Goal: Task Accomplishment & Management: Manage account settings

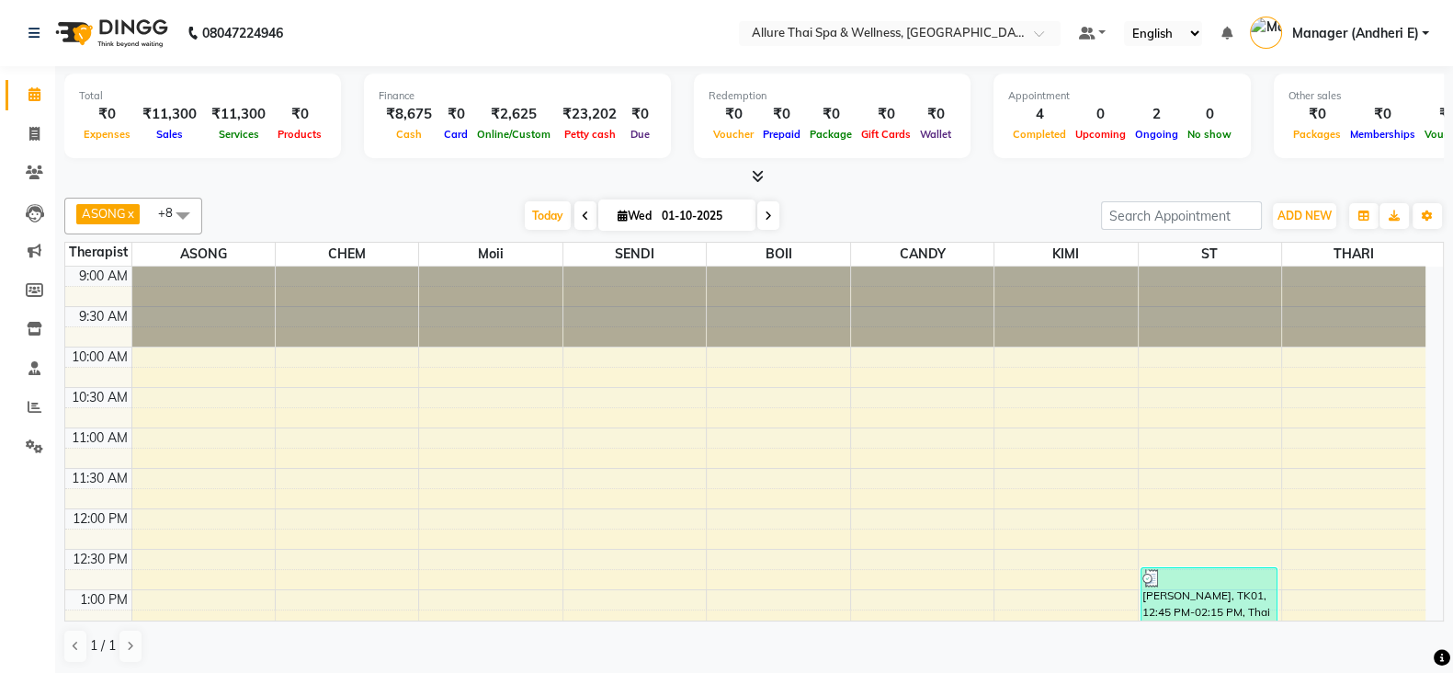
scroll to position [322, 0]
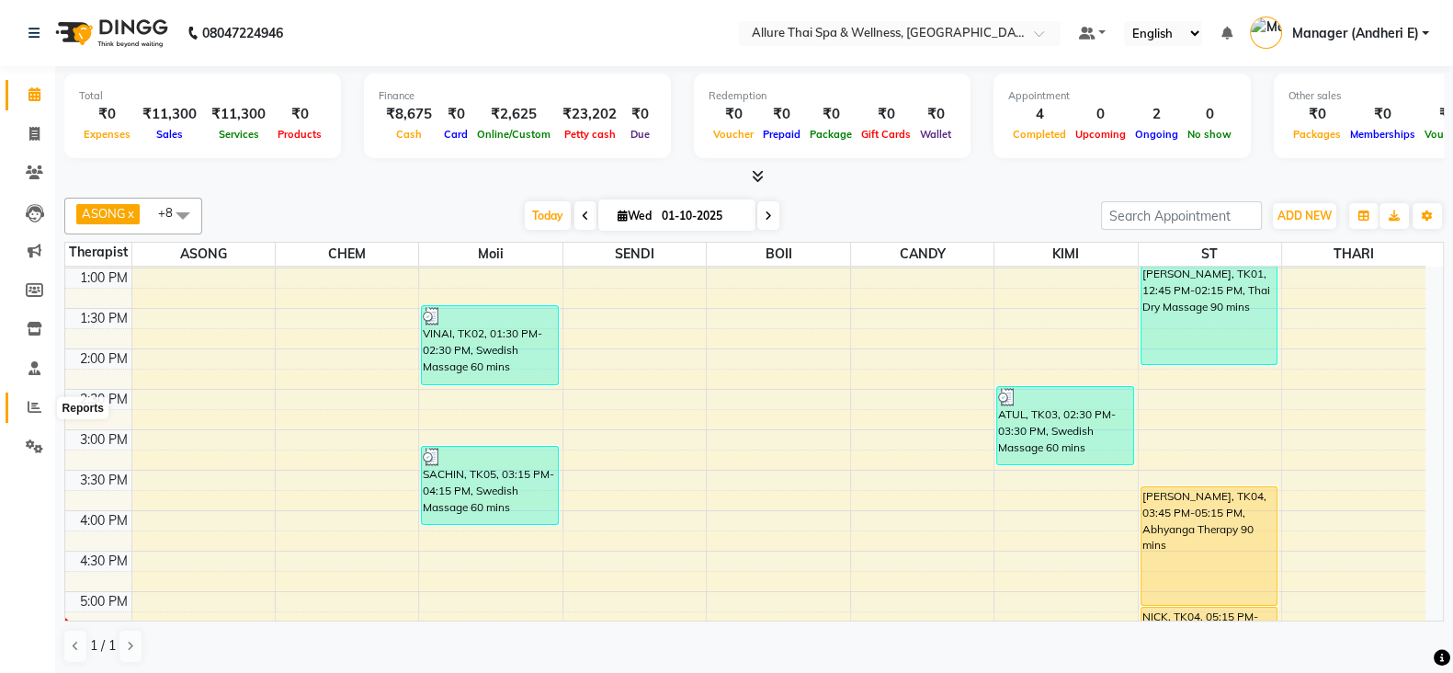
click at [37, 407] on icon at bounding box center [35, 407] width 14 height 14
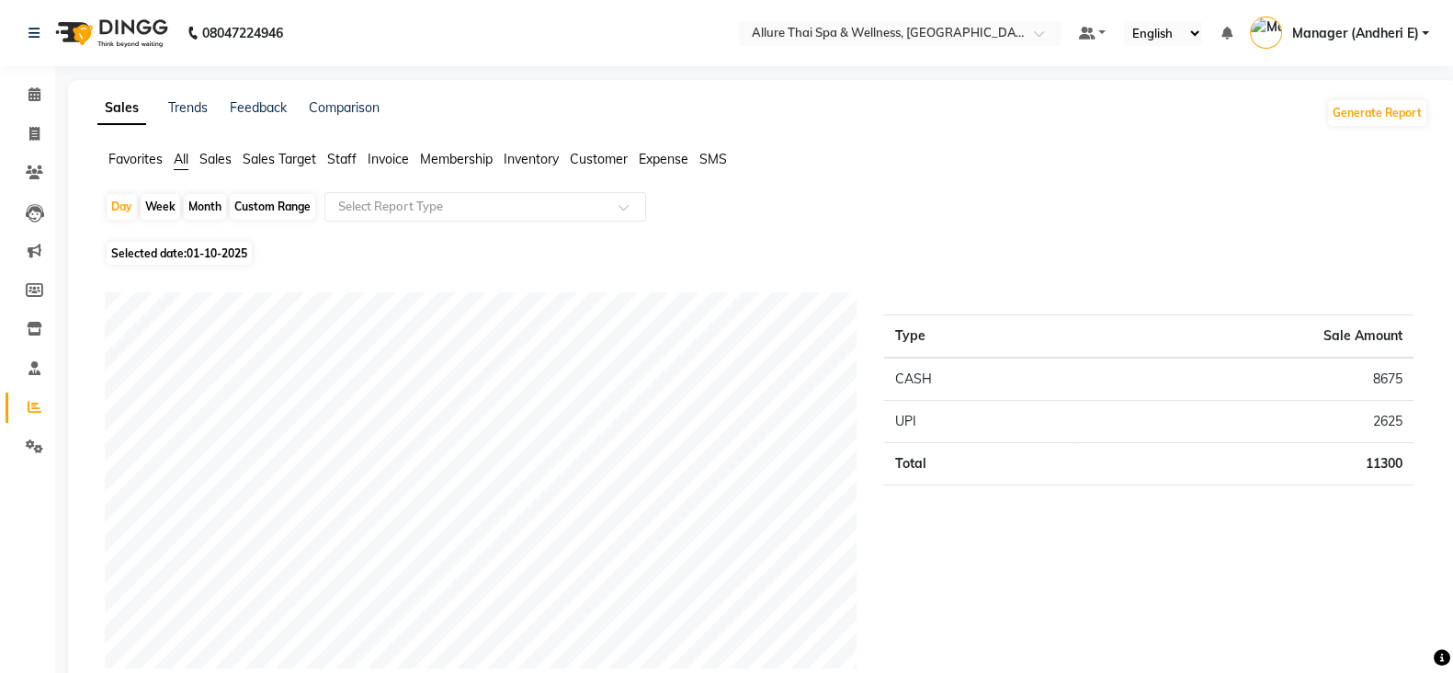
click at [188, 199] on div "Month" at bounding box center [205, 207] width 42 height 26
select select "10"
select select "2025"
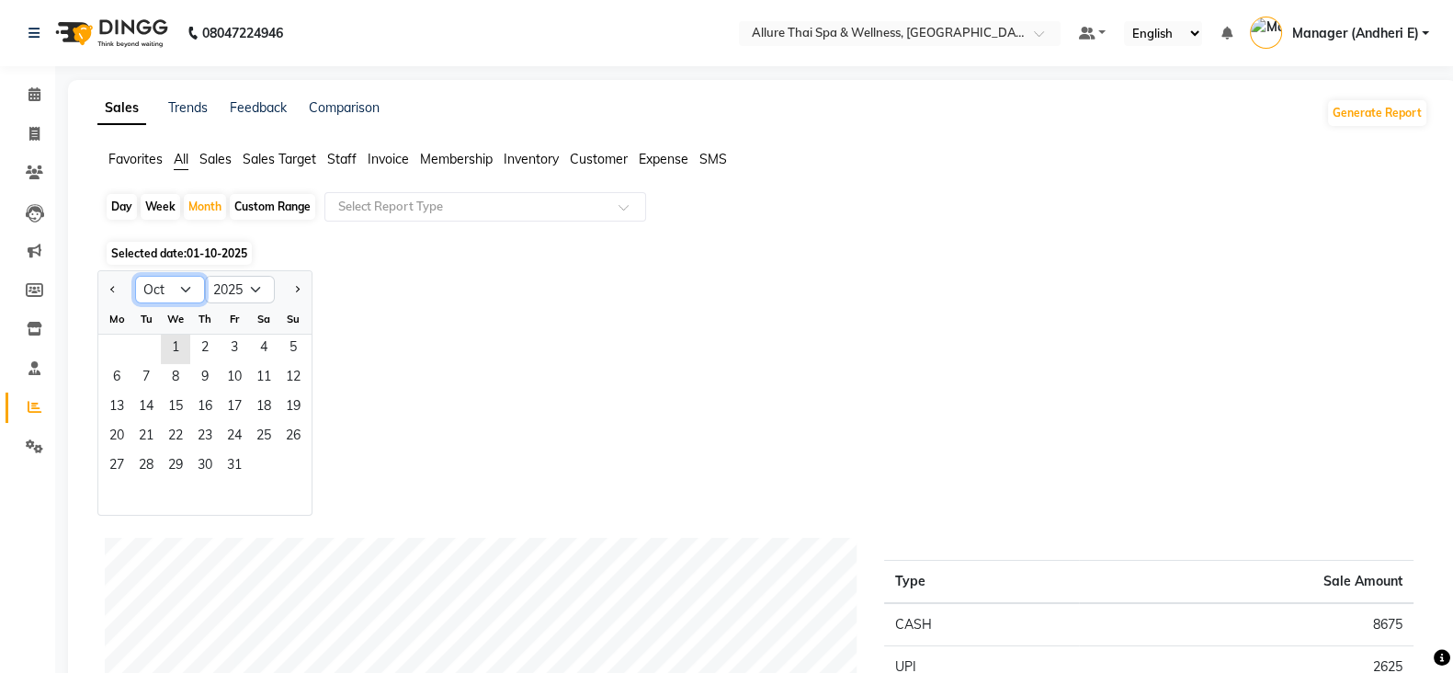
click at [177, 283] on select "Jan Feb Mar Apr May Jun [DATE] Aug Sep Oct Nov Dec" at bounding box center [170, 290] width 70 height 28
select select "9"
click at [135, 276] on select "Jan Feb Mar Apr May Jun [DATE] Aug Sep Oct Nov Dec" at bounding box center [170, 290] width 70 height 28
click at [126, 337] on span "1" at bounding box center [116, 349] width 29 height 29
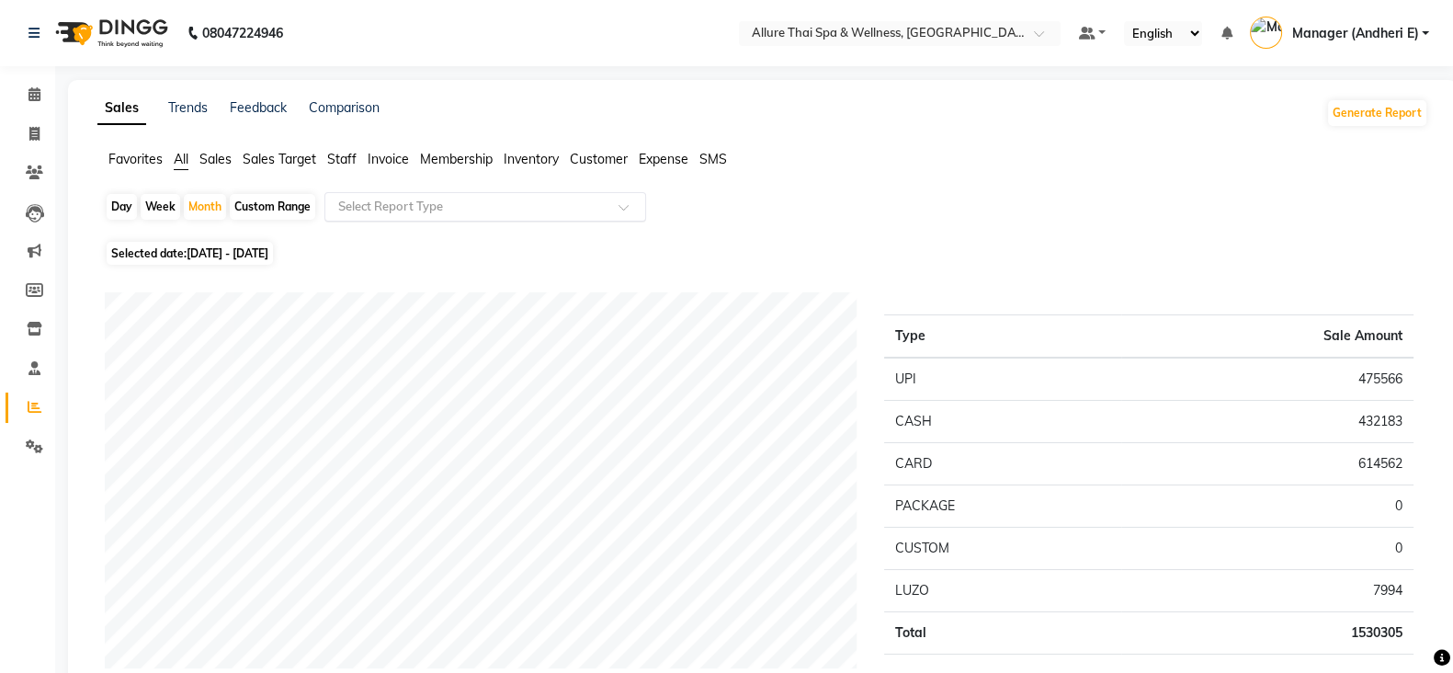
click at [460, 212] on input "text" at bounding box center [467, 207] width 265 height 18
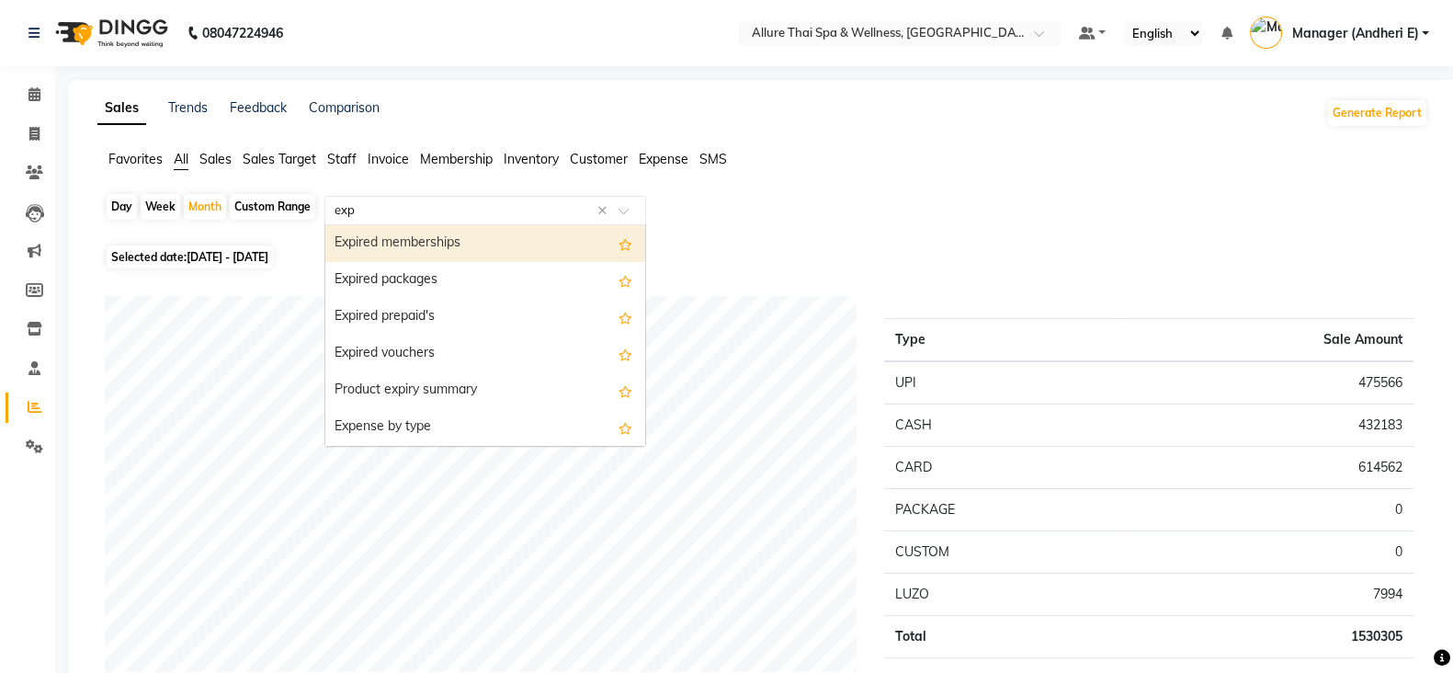
type input "expe"
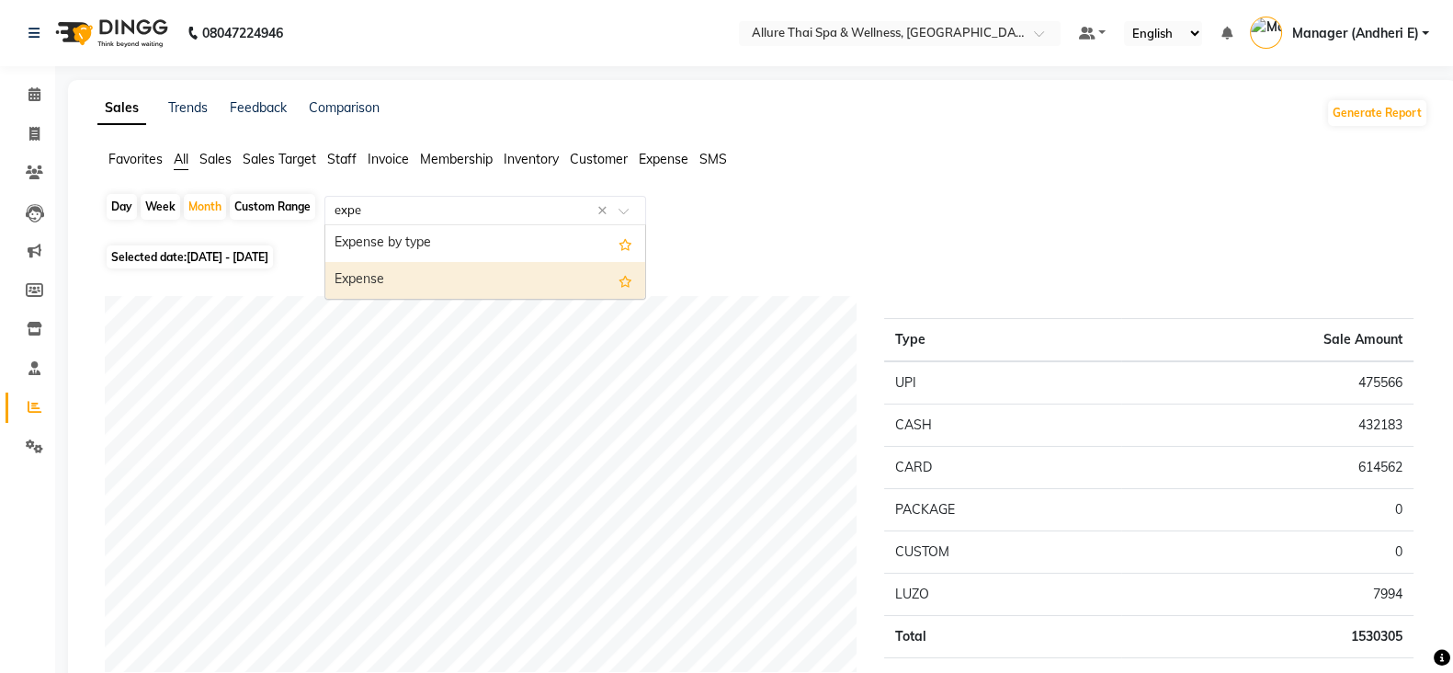
click at [492, 289] on div "Expense" at bounding box center [485, 280] width 320 height 37
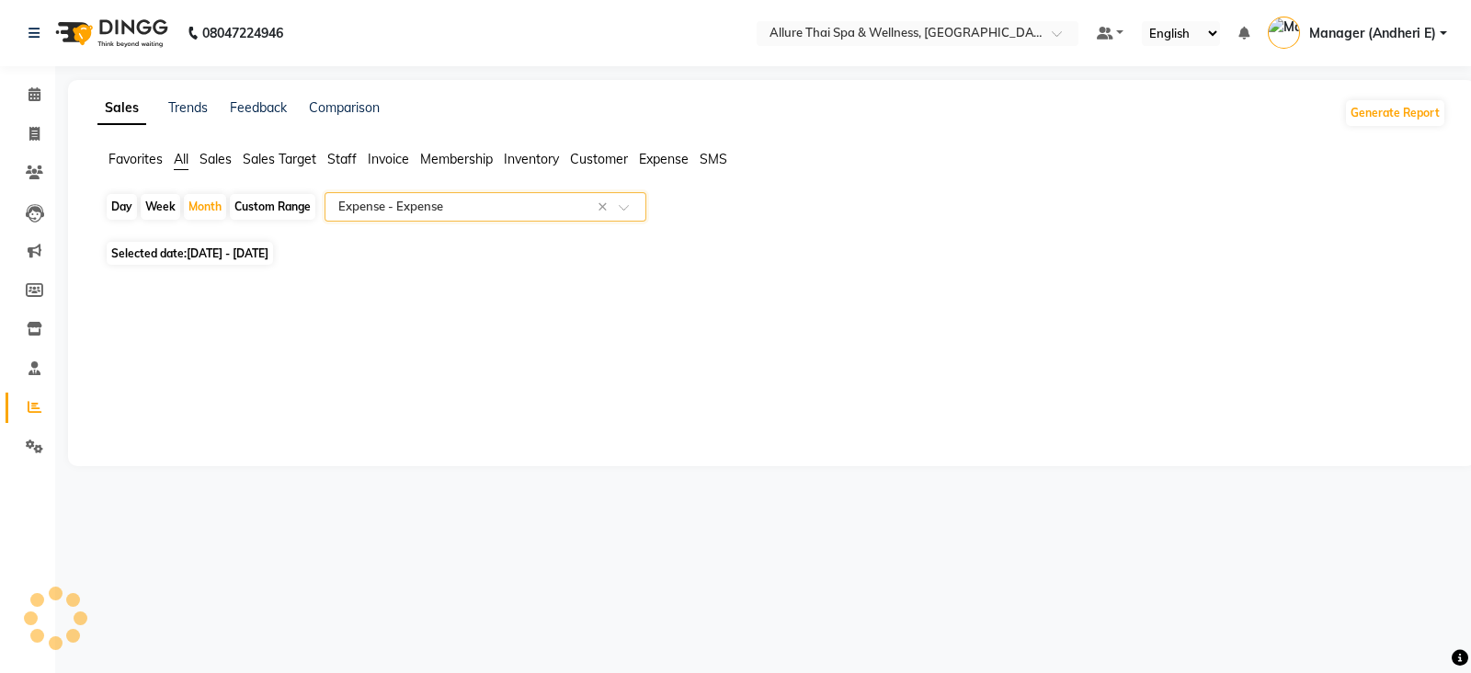
select select "csv"
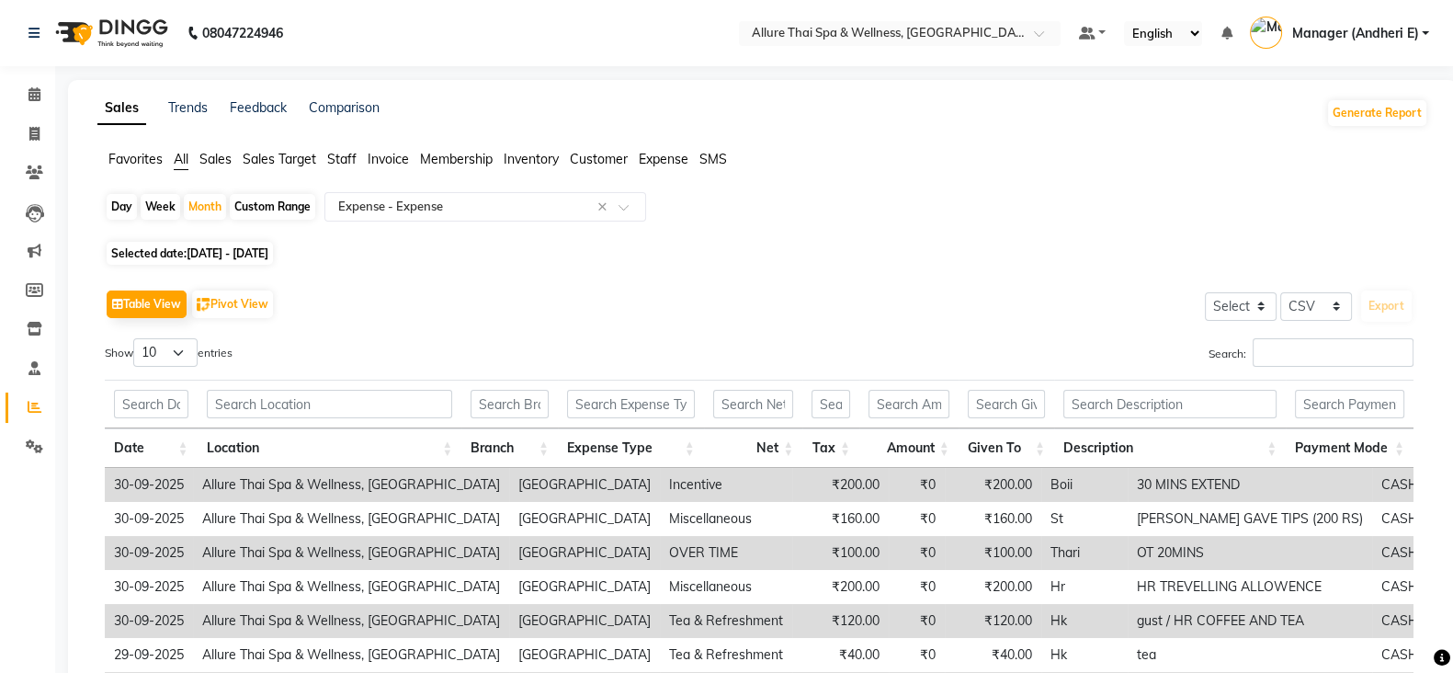
click at [320, 331] on div "Table View Pivot View Select Select CSV PDF Export Show 10 25 50 100 entries Se…" at bounding box center [759, 585] width 1309 height 601
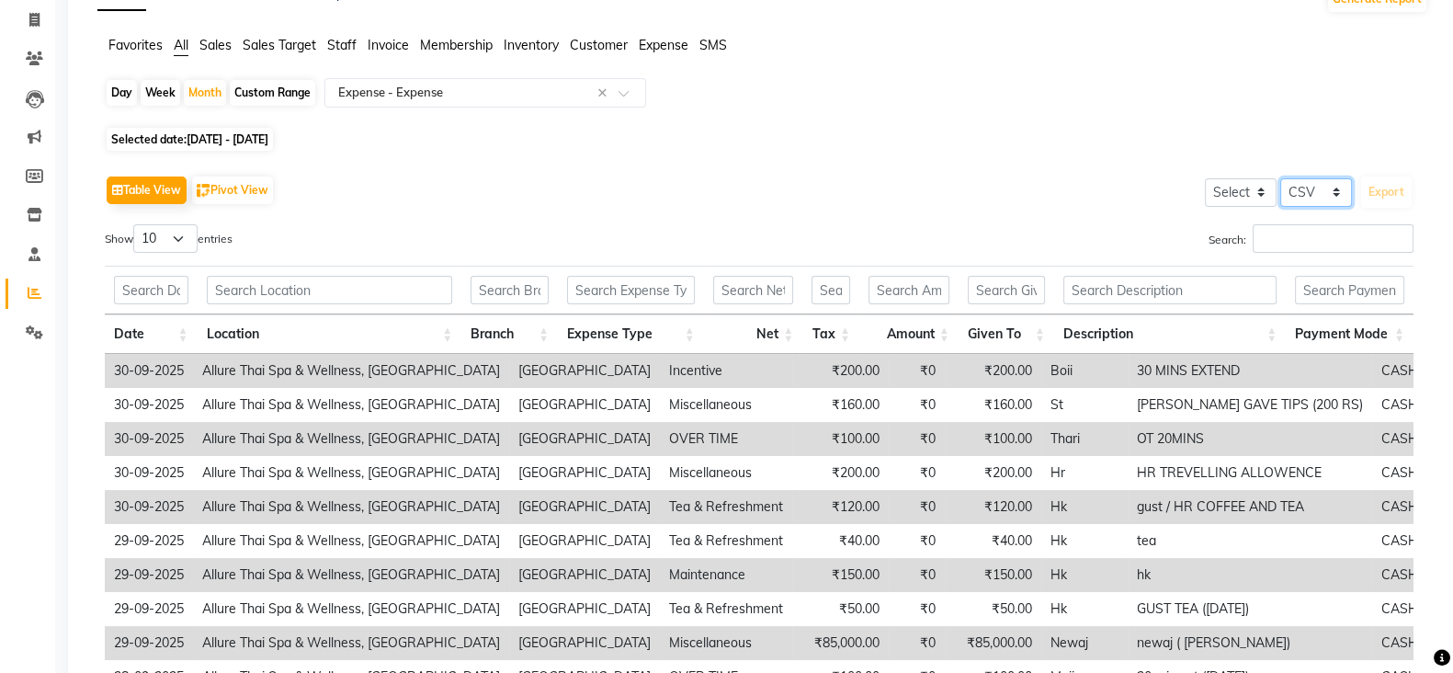
click at [1337, 201] on select "Select CSV PDF" at bounding box center [1317, 192] width 72 height 28
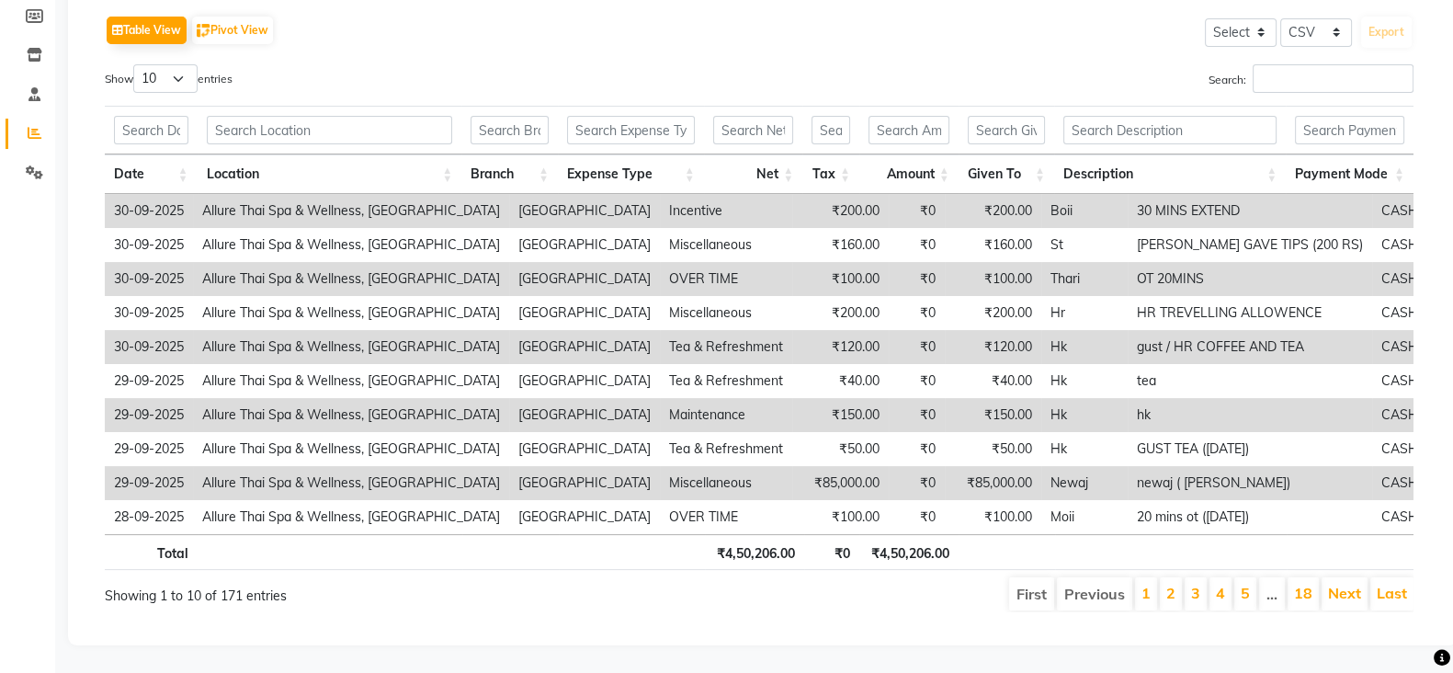
scroll to position [0, 0]
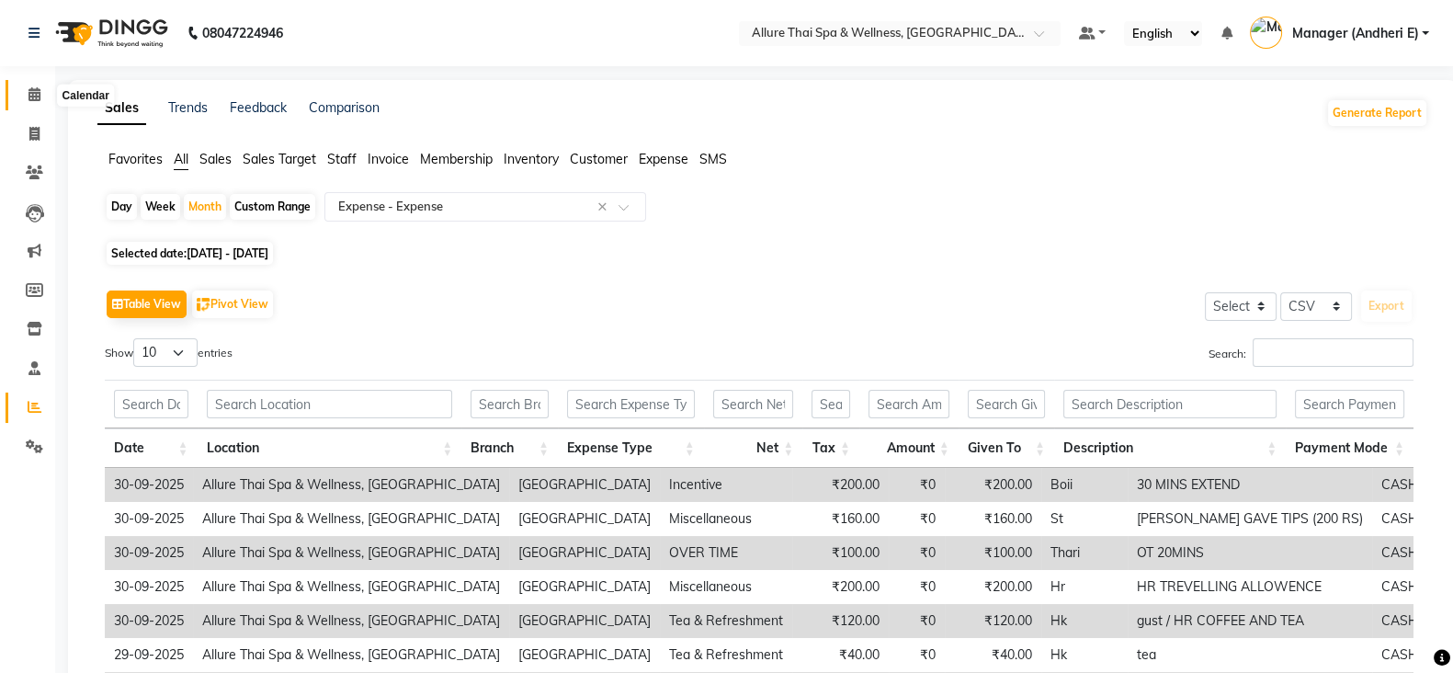
click at [37, 97] on icon at bounding box center [34, 94] width 12 height 14
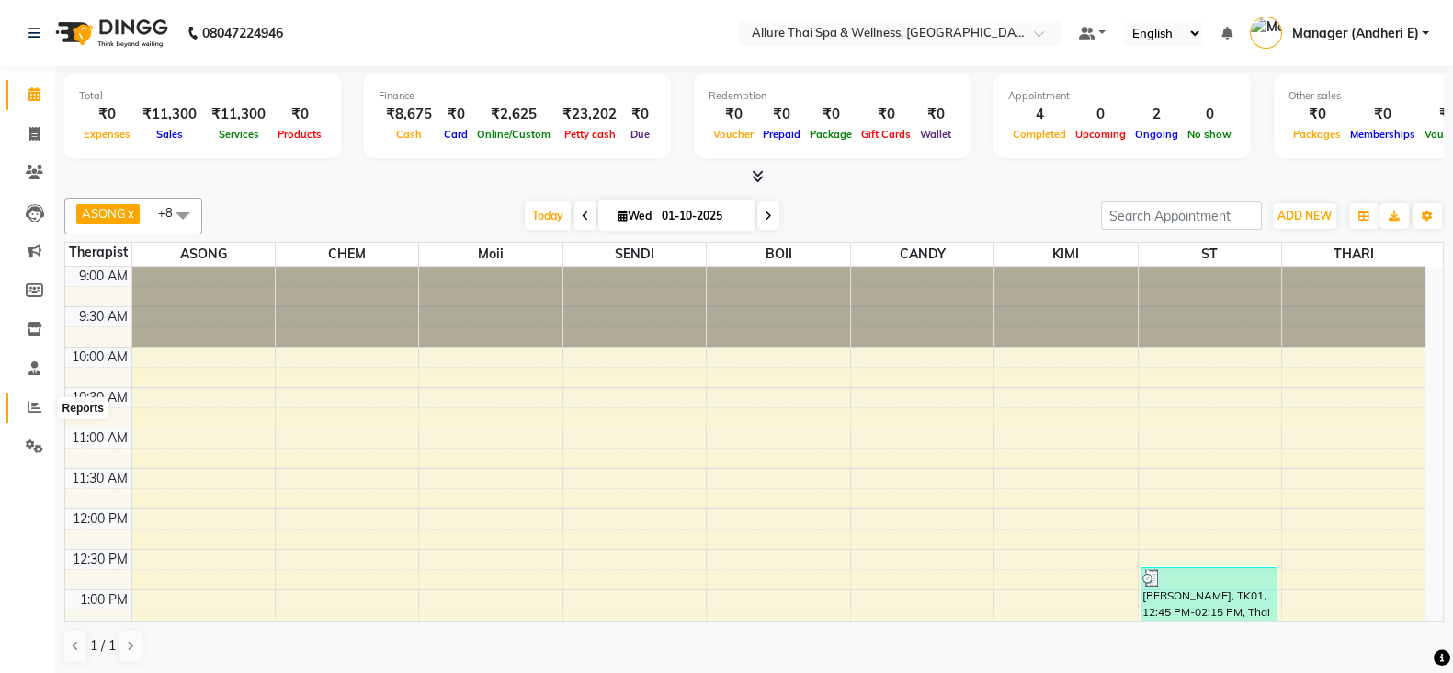
click at [34, 414] on icon at bounding box center [35, 407] width 14 height 14
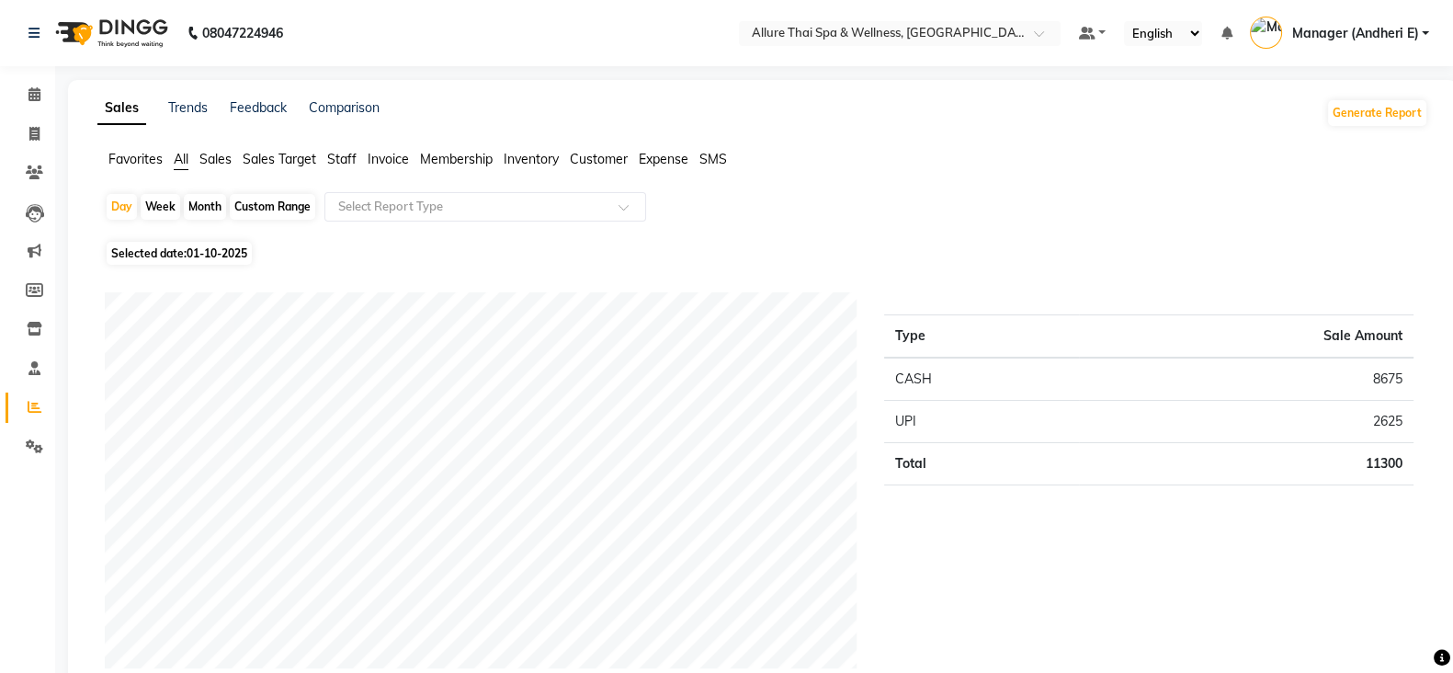
click at [206, 204] on div "Month" at bounding box center [205, 207] width 42 height 26
select select "10"
select select "2025"
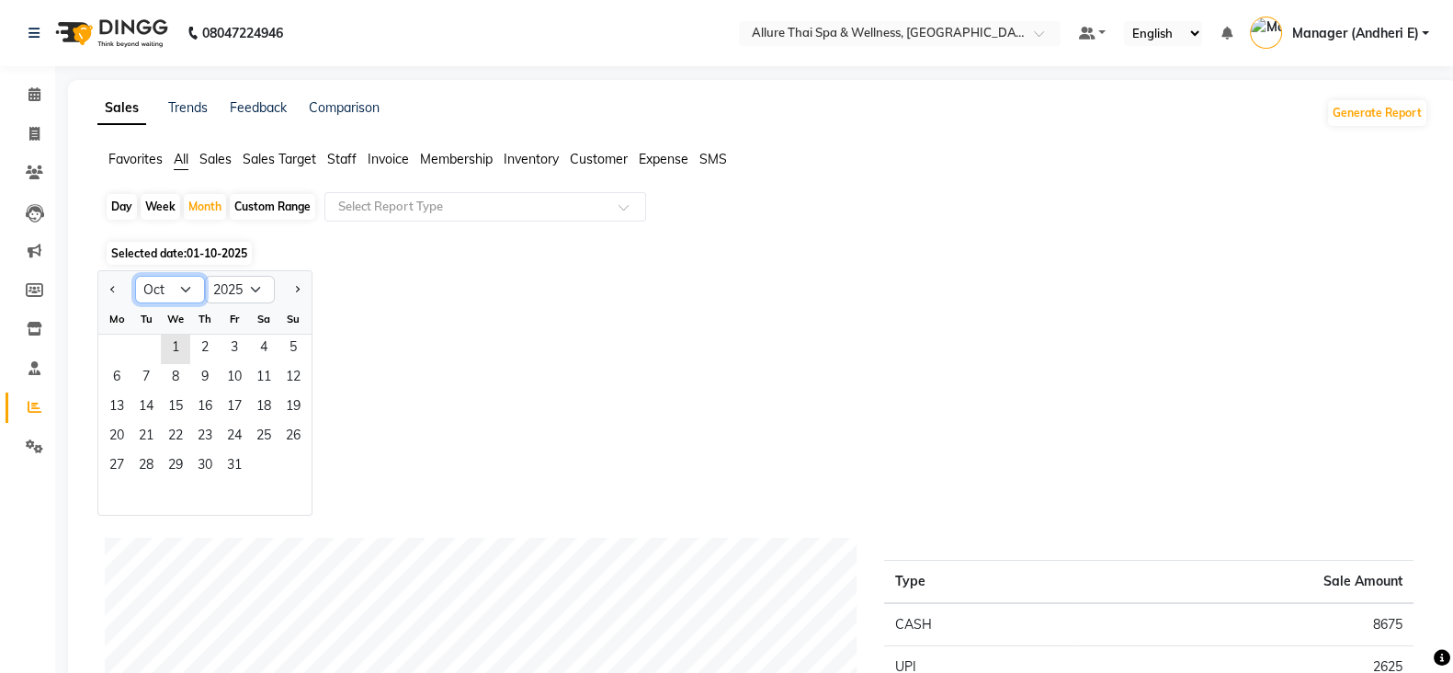
click at [179, 294] on select "Jan Feb Mar Apr May Jun [DATE] Aug Sep Oct Nov Dec" at bounding box center [170, 290] width 70 height 28
select select "9"
click at [135, 276] on select "Jan Feb Mar Apr May Jun [DATE] Aug Sep Oct Nov Dec" at bounding box center [170, 290] width 70 height 28
click at [124, 337] on span "1" at bounding box center [116, 349] width 29 height 29
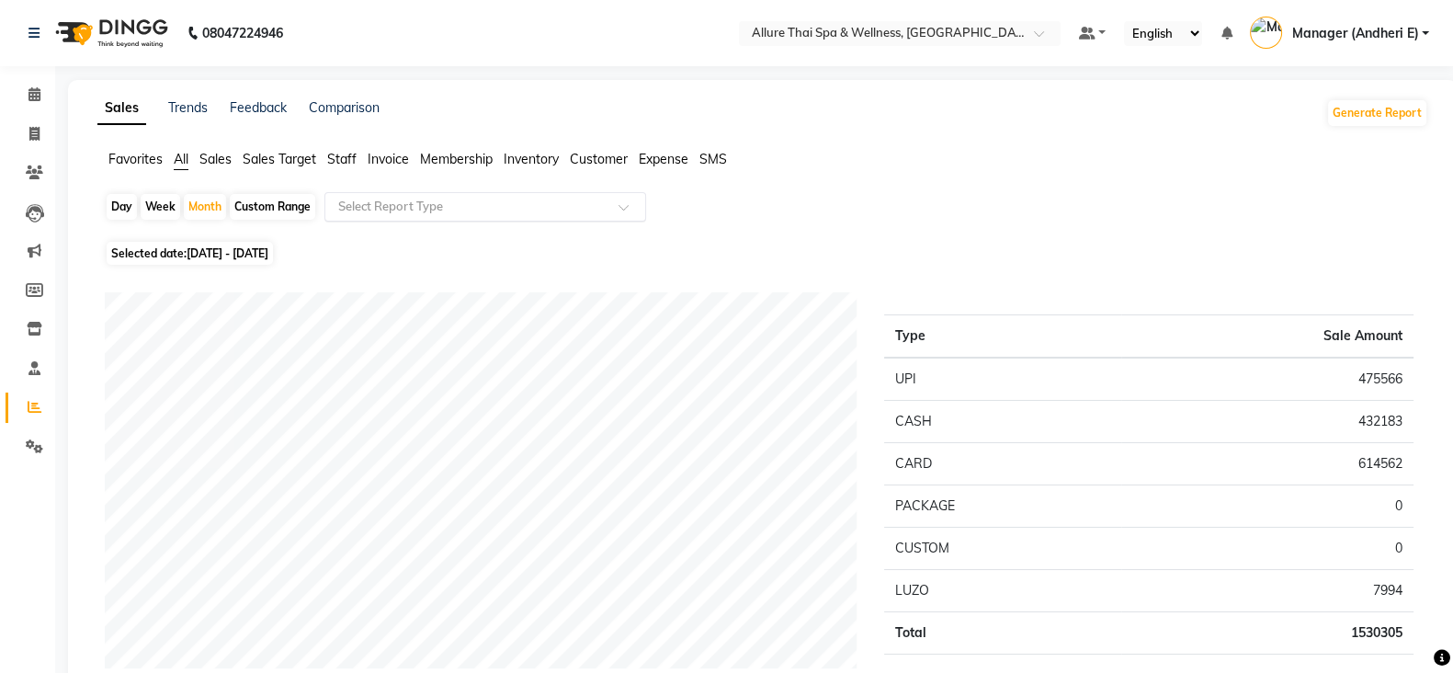
click at [473, 218] on div "Select Report Type" at bounding box center [486, 206] width 322 height 29
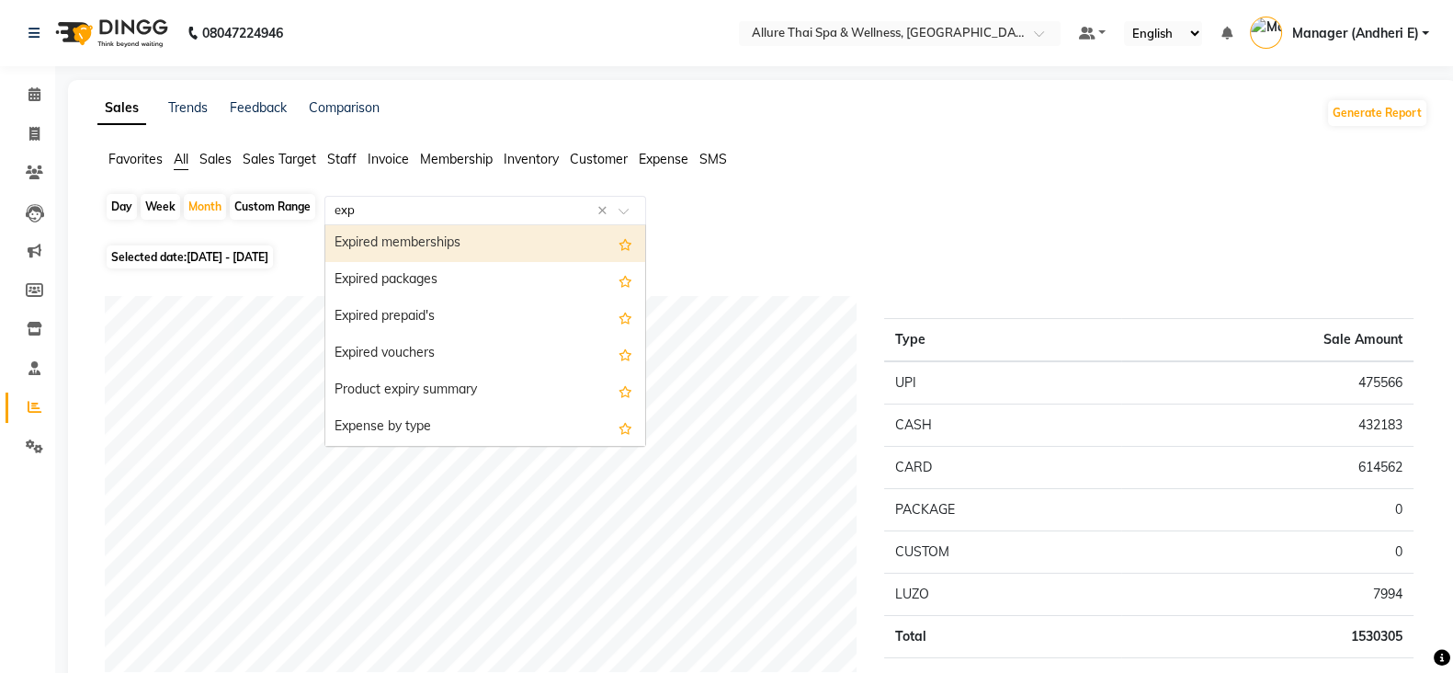
type input "expe"
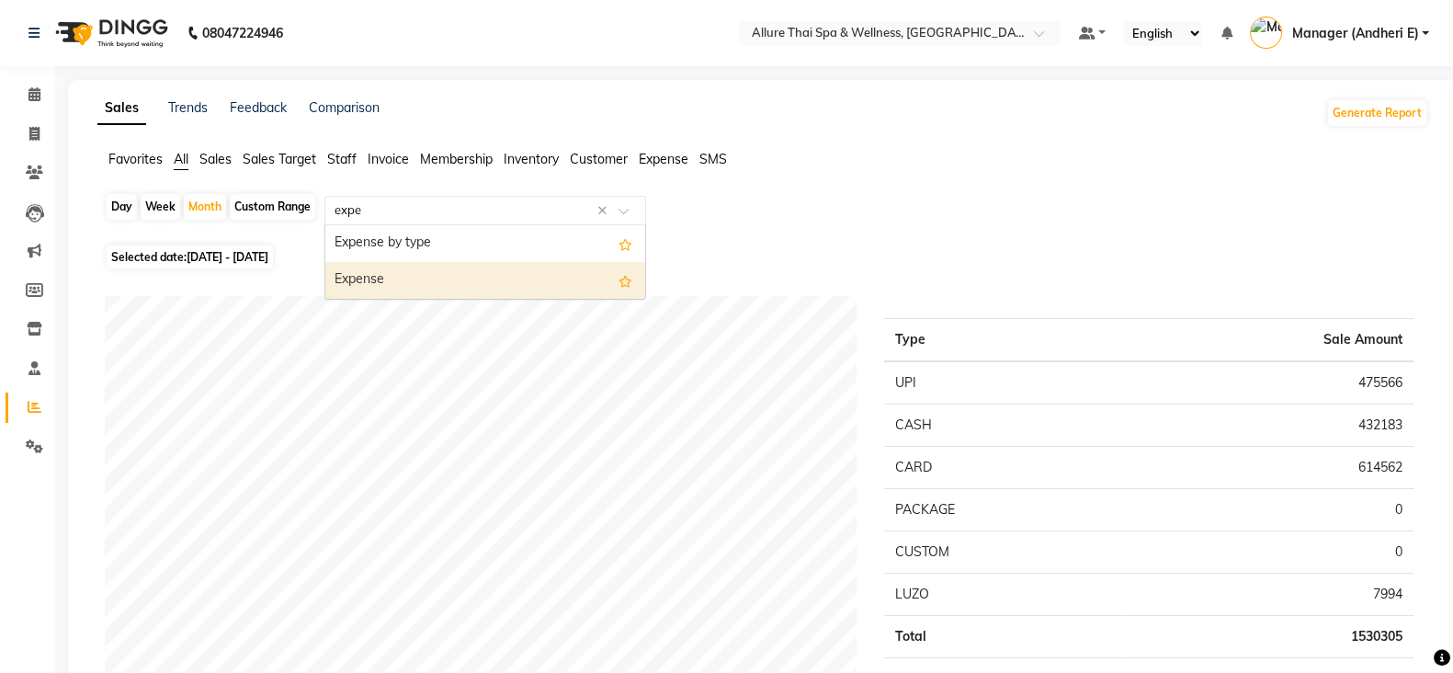
click at [483, 294] on div "Expense" at bounding box center [485, 280] width 320 height 37
select select "csv"
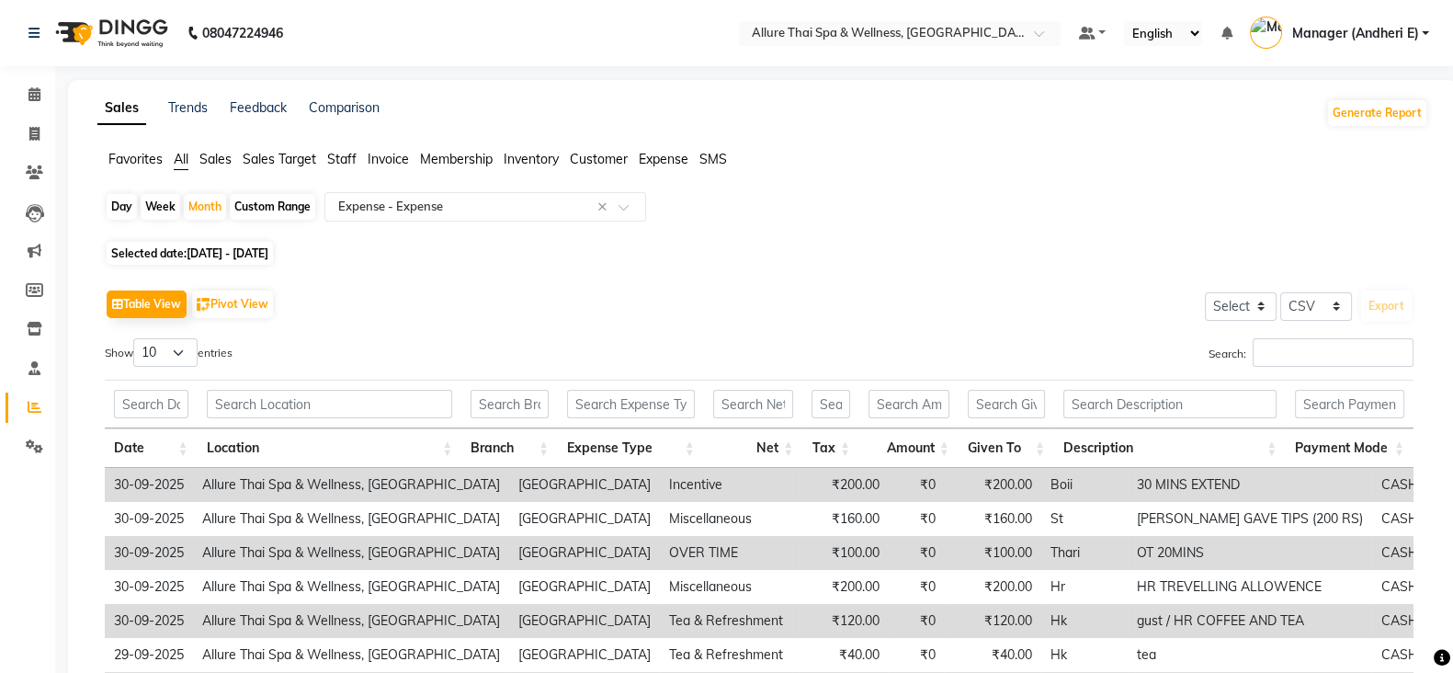
scroll to position [229, 0]
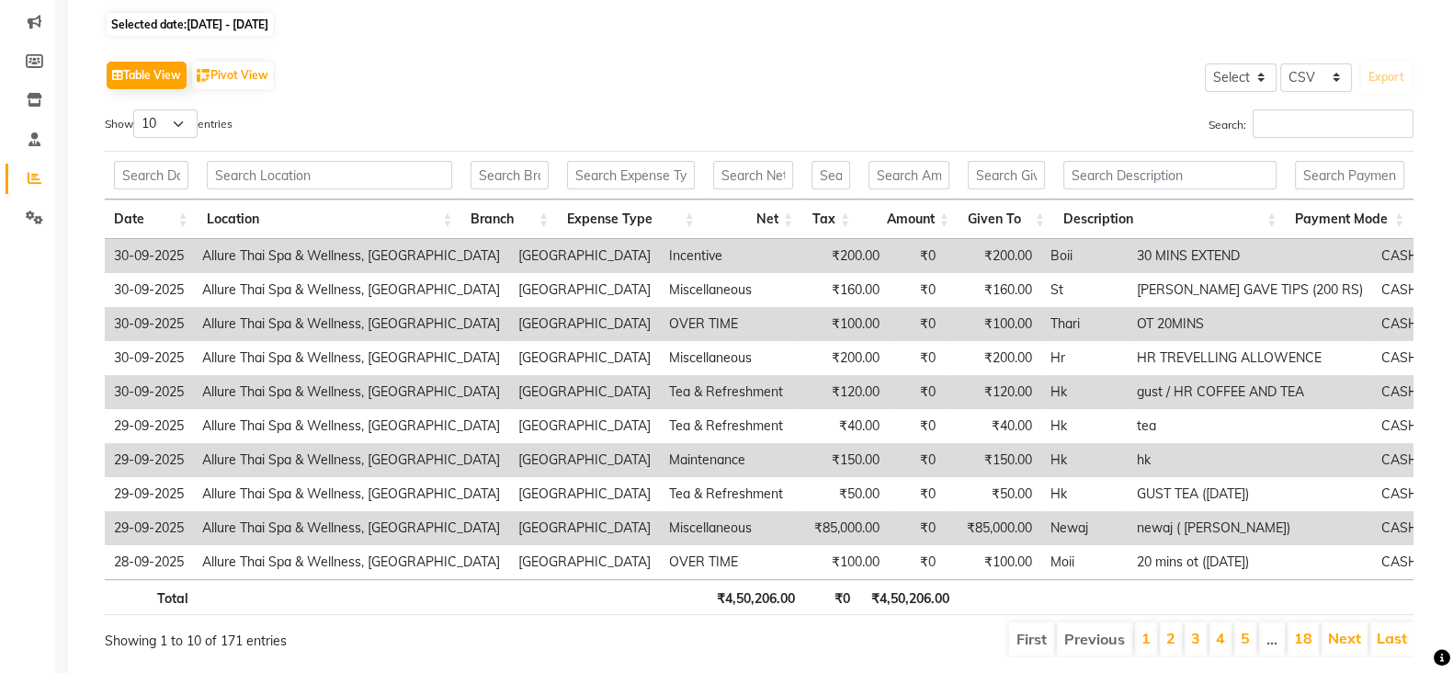
drag, startPoint x: 1363, startPoint y: 2, endPoint x: 839, endPoint y: 89, distance: 531.2
click at [837, 89] on div "Table View Pivot View Select Select CSV PDF Export" at bounding box center [759, 75] width 1309 height 39
click at [1259, 80] on select "Select" at bounding box center [1241, 77] width 72 height 28
click at [1254, 67] on select "Select" at bounding box center [1241, 77] width 72 height 28
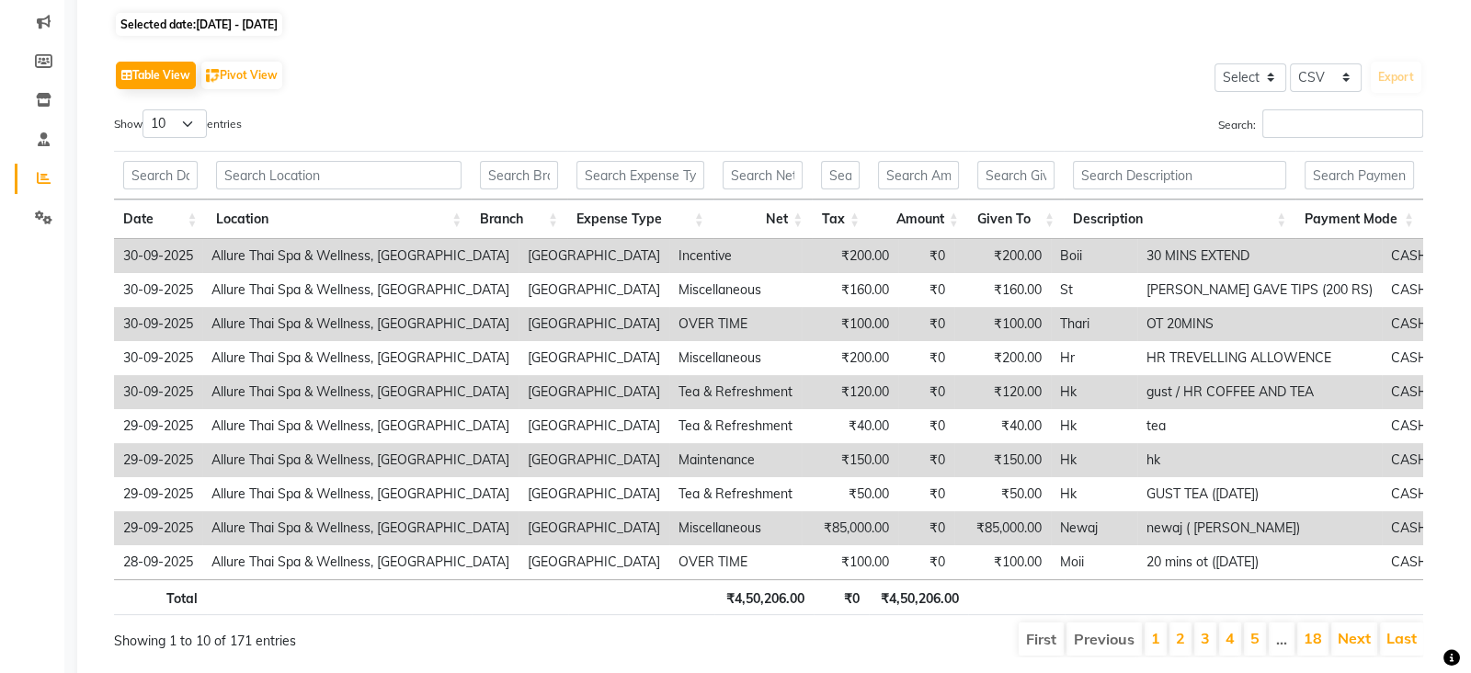
scroll to position [0, 0]
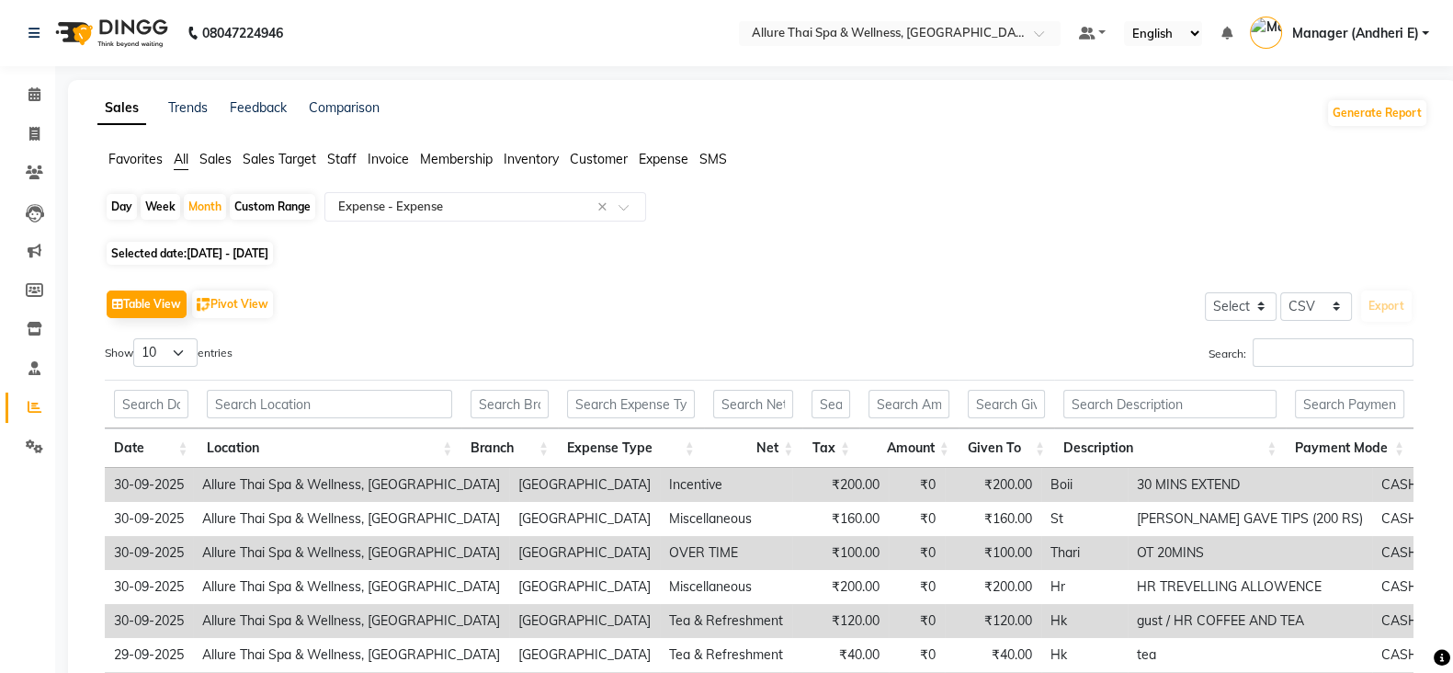
click at [1326, 22] on link "Manager (Andheri E)" at bounding box center [1339, 33] width 179 height 30
click at [719, 155] on span "SMS" at bounding box center [714, 159] width 28 height 17
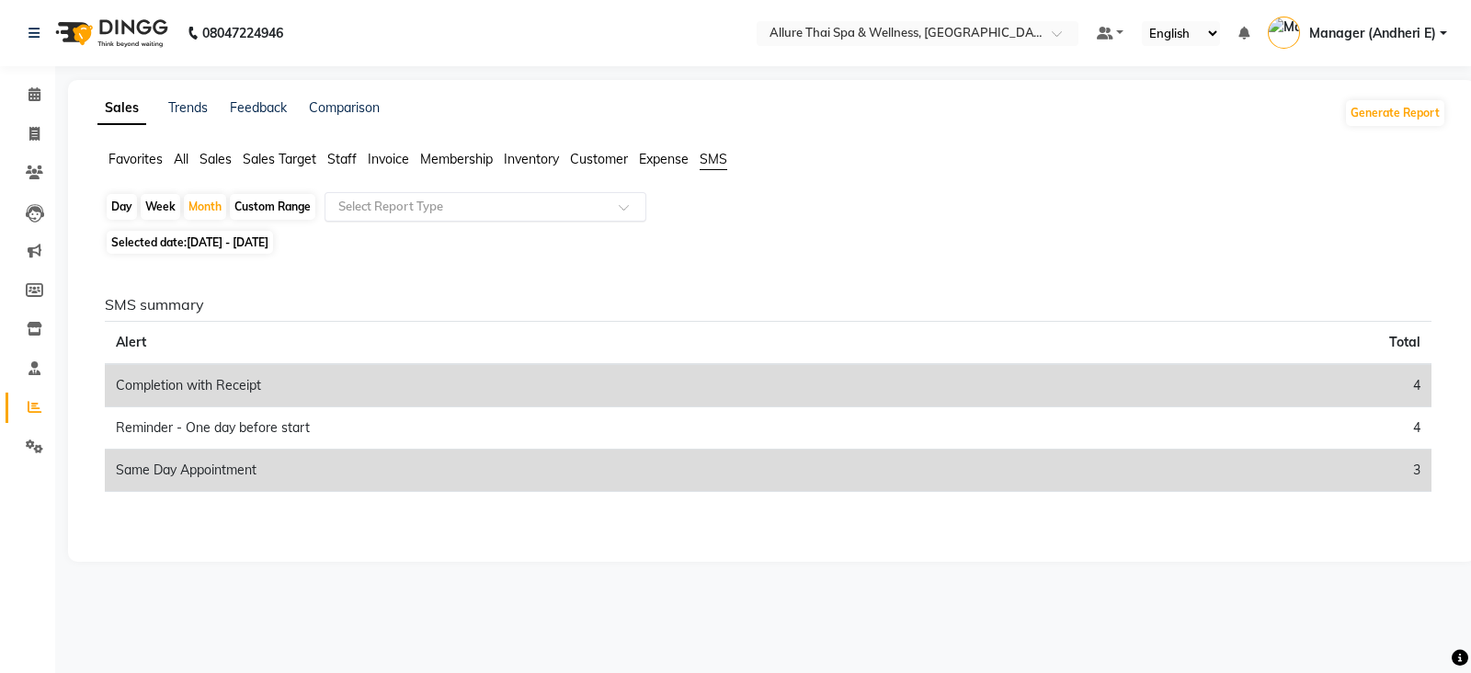
click at [556, 217] on div "Select Report Type" at bounding box center [486, 206] width 322 height 29
click at [1427, 22] on link "Manager (Andheri E)" at bounding box center [1357, 33] width 179 height 30
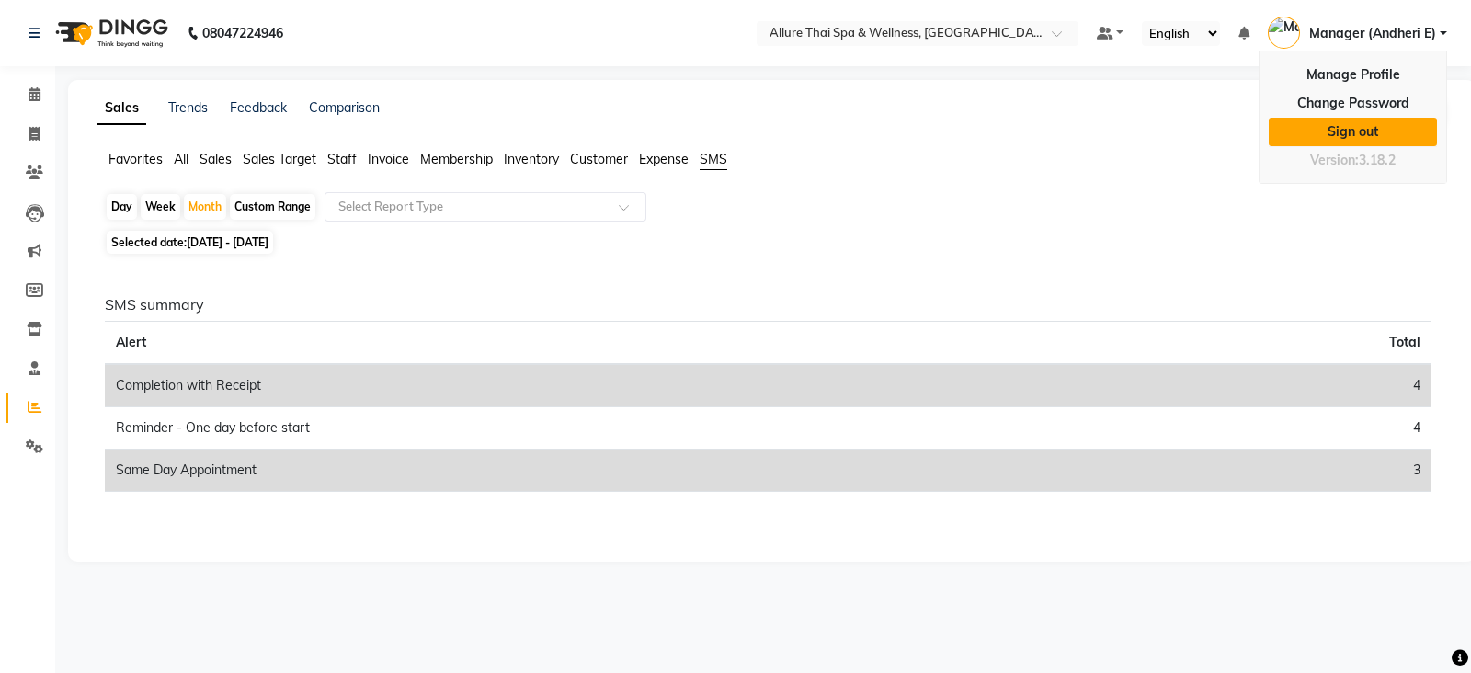
click at [1316, 132] on link "Sign out" at bounding box center [1353, 132] width 168 height 28
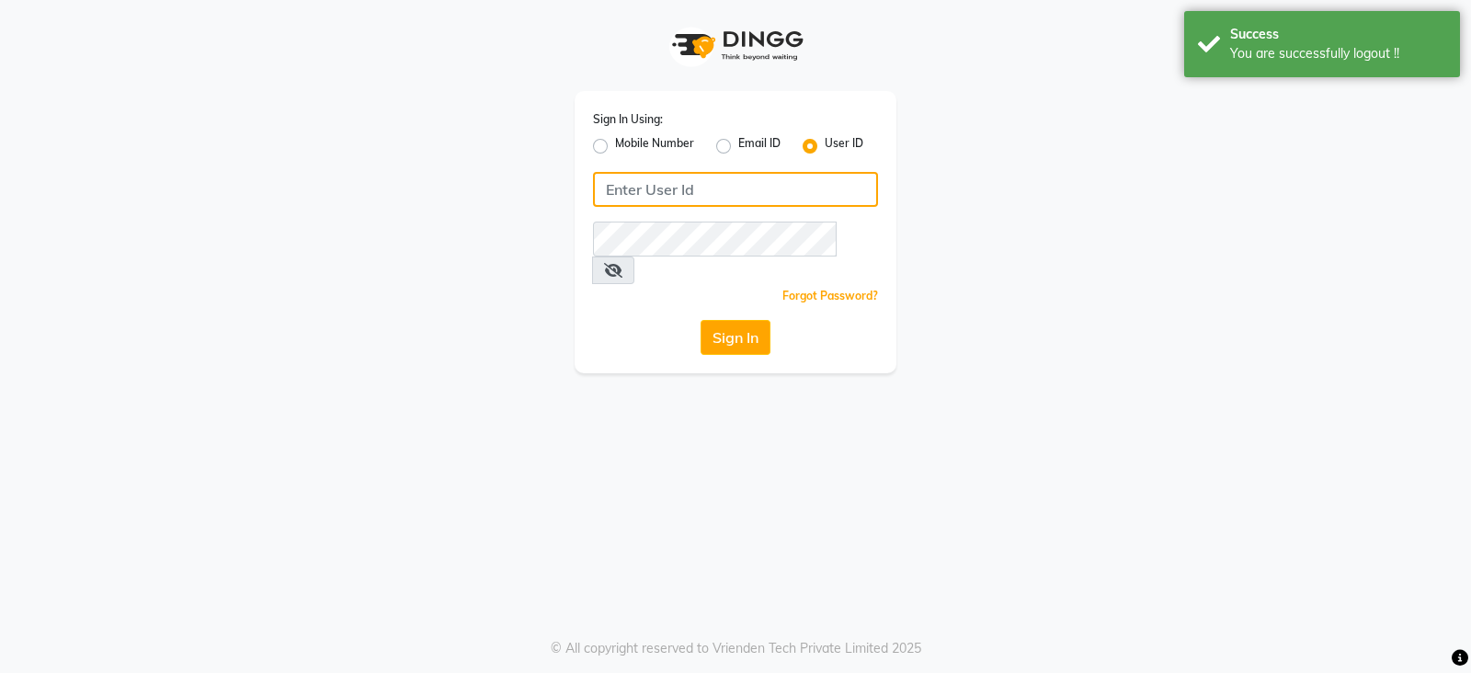
type input "8010545836"
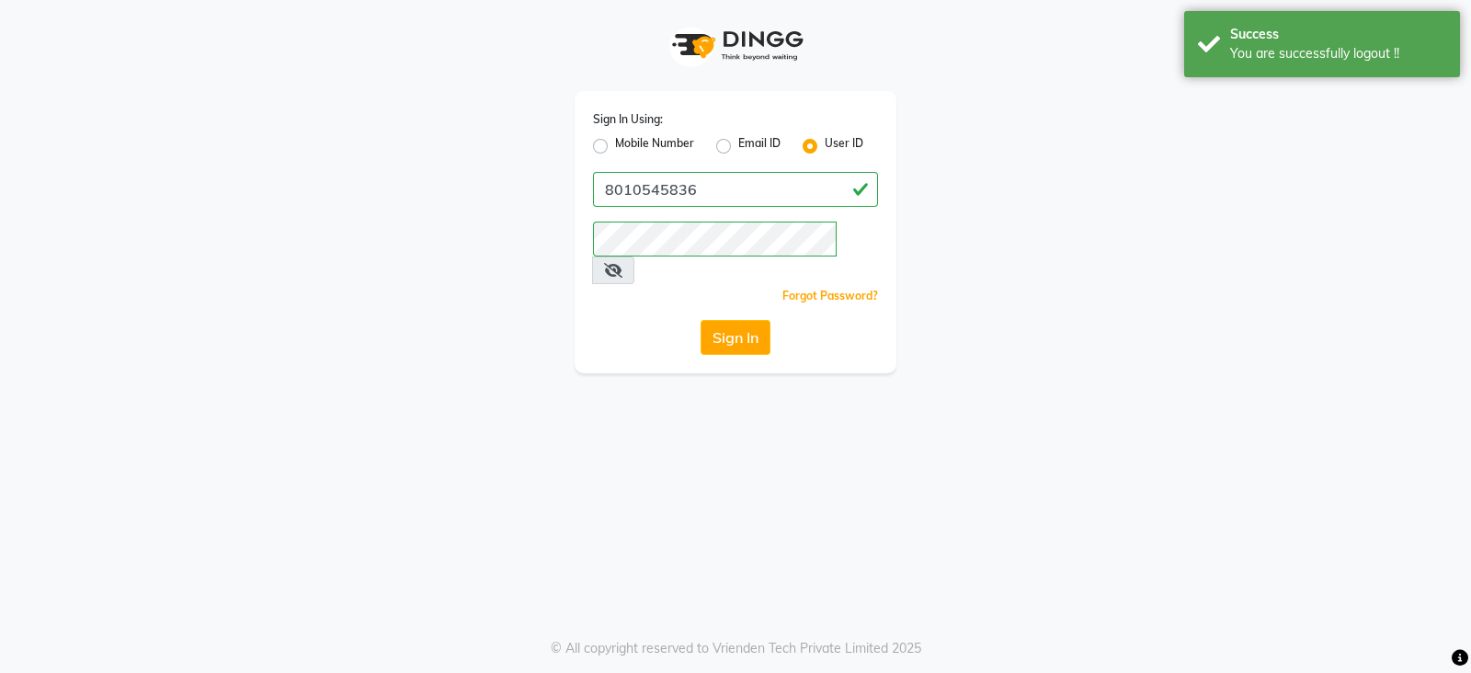
click at [590, 150] on div "Sign In Using: Mobile Number Email ID User ID 8010545836 Remember me Forgot Pas…" at bounding box center [736, 232] width 322 height 282
click at [615, 150] on label "Mobile Number" at bounding box center [654, 146] width 79 height 22
click at [615, 147] on input "Mobile Number" at bounding box center [621, 141] width 12 height 12
radio input "true"
radio input "false"
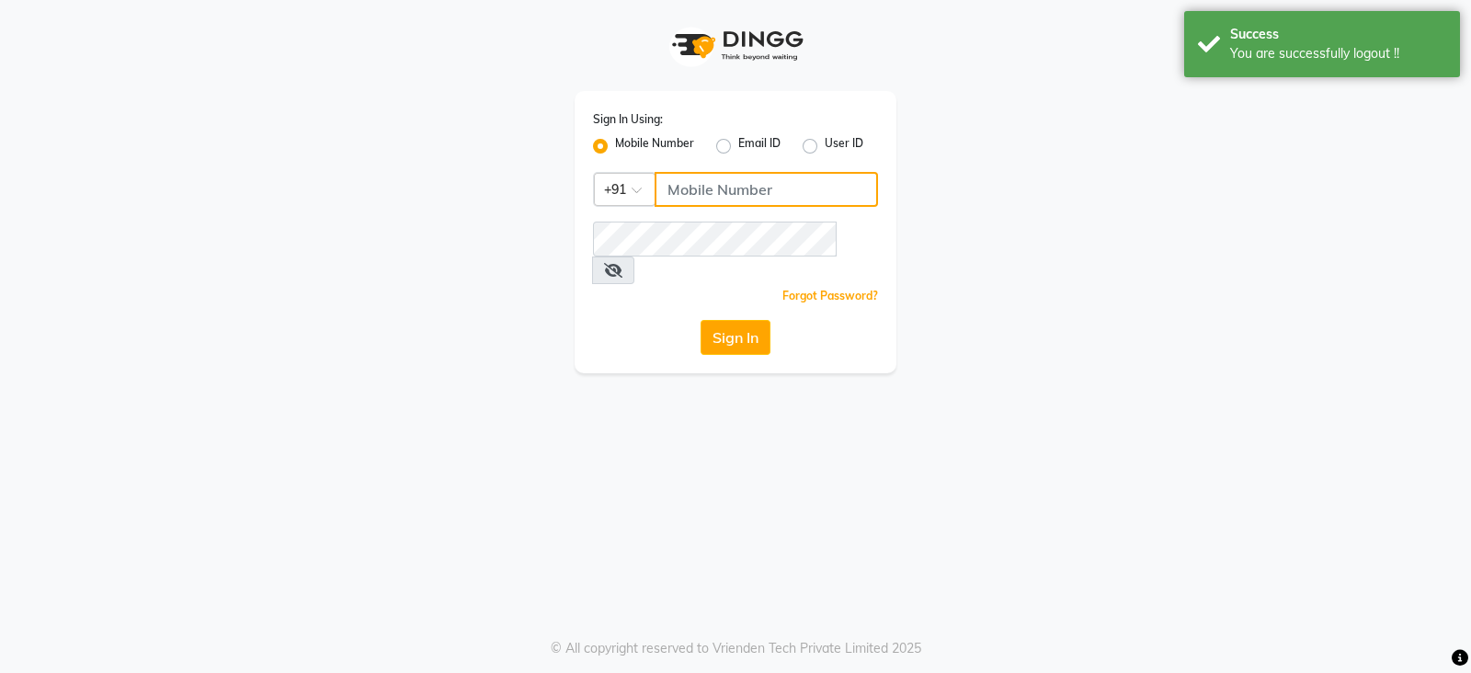
click at [833, 199] on input "Username" at bounding box center [766, 189] width 223 height 35
type input "9970815634"
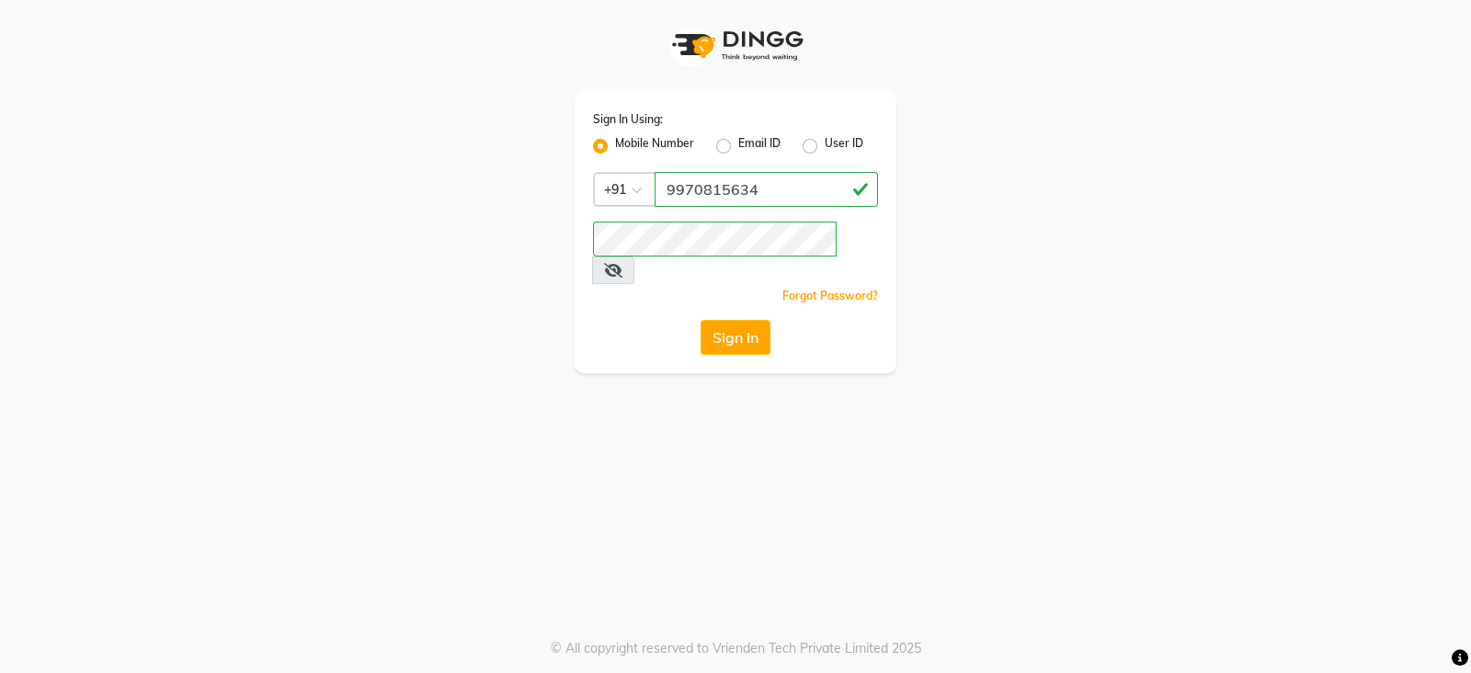
drag, startPoint x: 290, startPoint y: 329, endPoint x: 312, endPoint y: 329, distance: 22.1
click at [299, 329] on div "Sign In Using: Mobile Number Email ID User ID Country Code × [PHONE_NUMBER] Rem…" at bounding box center [735, 186] width 1048 height 373
click at [728, 320] on button "Sign In" at bounding box center [736, 337] width 70 height 35
